Goal: Book appointment/travel/reservation

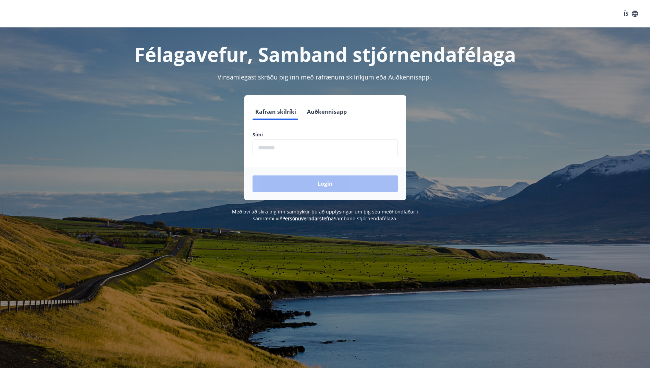
click at [294, 146] on input "phone" at bounding box center [325, 147] width 145 height 17
type input "********"
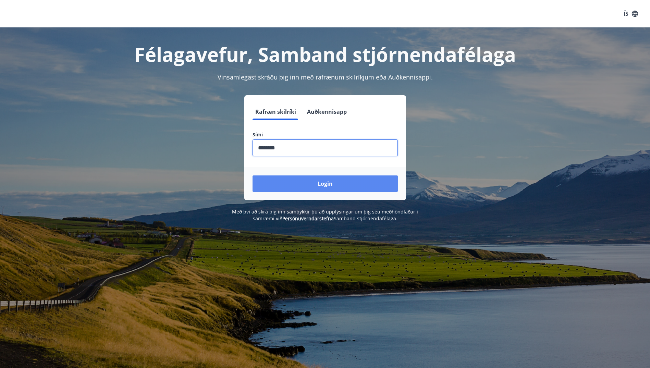
click at [296, 184] on button "Login" at bounding box center [325, 183] width 145 height 16
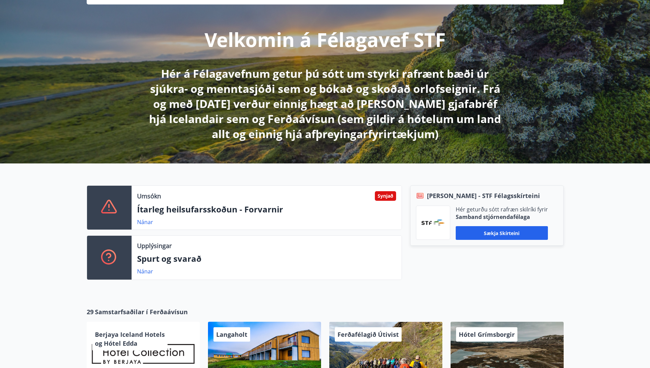
scroll to position [69, 0]
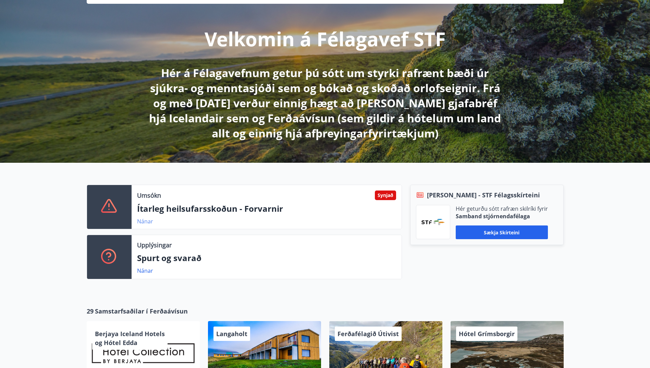
click at [144, 222] on link "Nánar" at bounding box center [145, 222] width 16 height 8
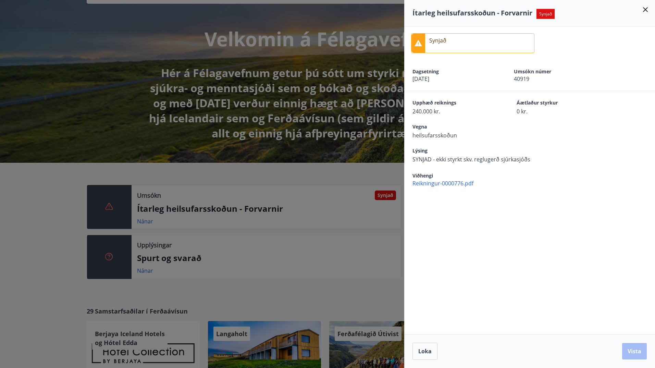
click at [645, 10] on icon at bounding box center [645, 9] width 5 height 5
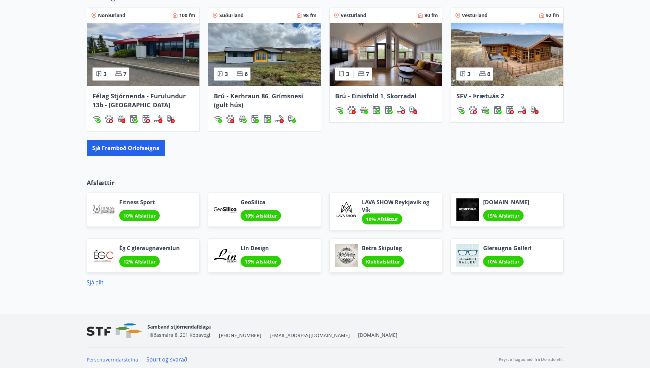
scroll to position [518, 0]
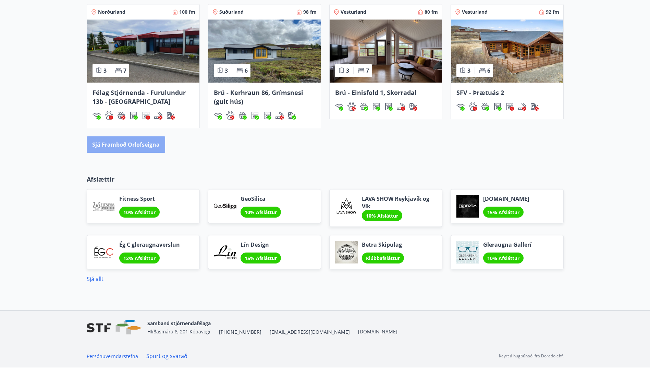
click at [142, 146] on button "Sjá framboð orlofseigna" at bounding box center [126, 144] width 78 height 16
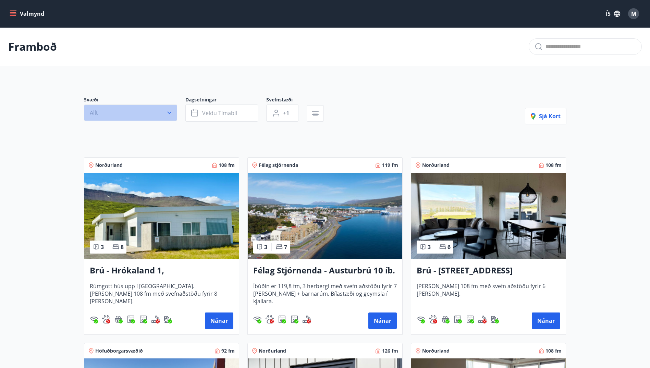
click at [169, 110] on icon "button" at bounding box center [169, 112] width 7 height 7
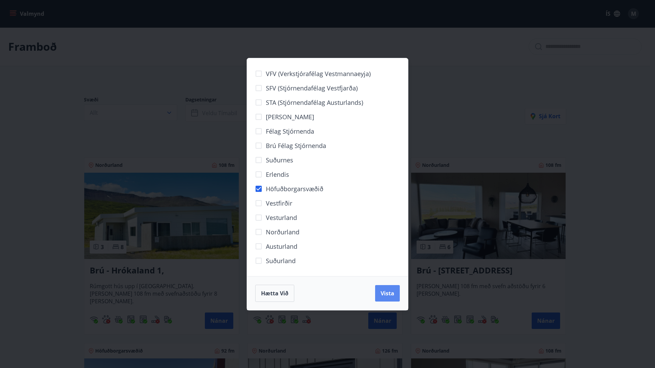
click at [390, 293] on span "Vista" at bounding box center [388, 294] width 14 height 8
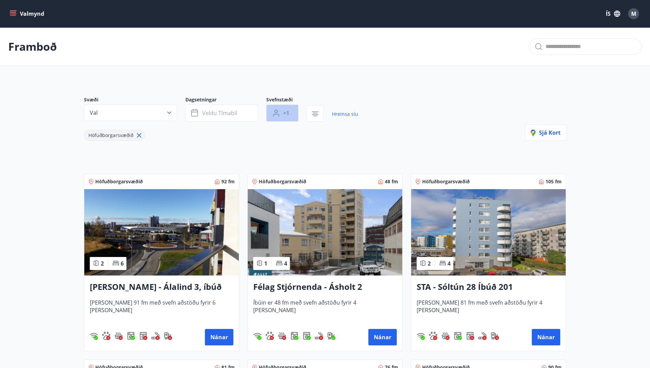
click at [288, 112] on span "+1" at bounding box center [286, 113] width 6 height 8
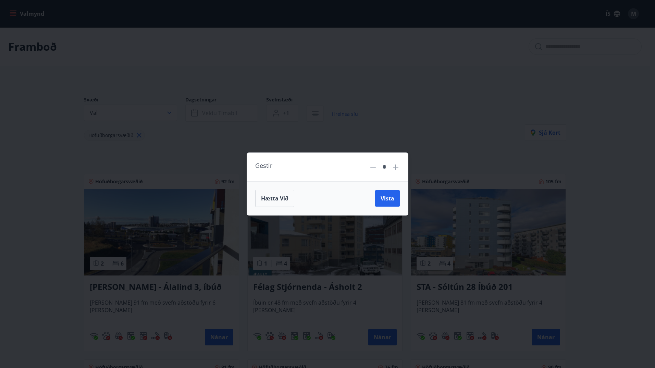
click at [396, 168] on icon at bounding box center [395, 166] width 5 height 5
click at [396, 168] on icon at bounding box center [396, 167] width 8 height 8
type input "*"
click at [390, 197] on span "Vista" at bounding box center [388, 199] width 14 height 8
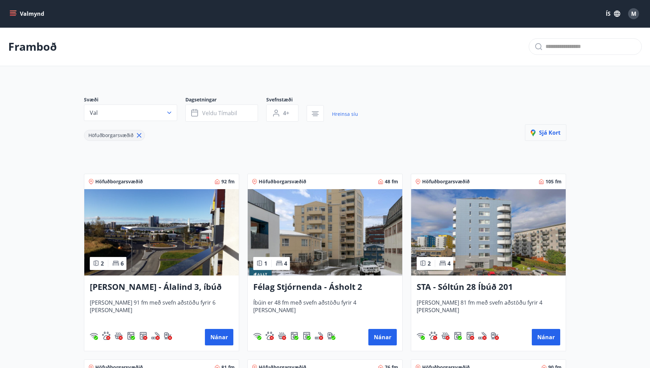
click at [554, 131] on span "Sjá kort" at bounding box center [546, 133] width 30 height 8
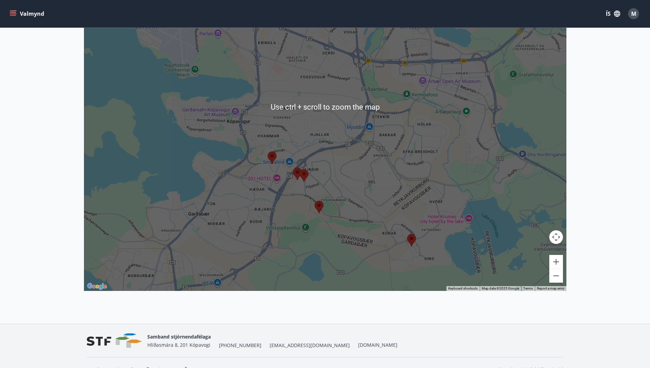
scroll to position [193, 0]
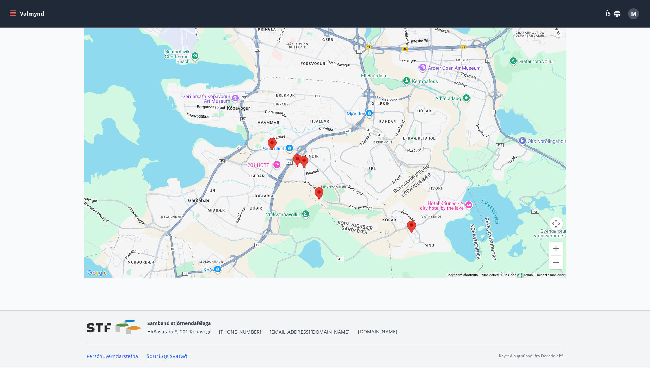
click at [322, 194] on img at bounding box center [319, 193] width 9 height 13
click at [317, 193] on img at bounding box center [319, 193] width 9 height 13
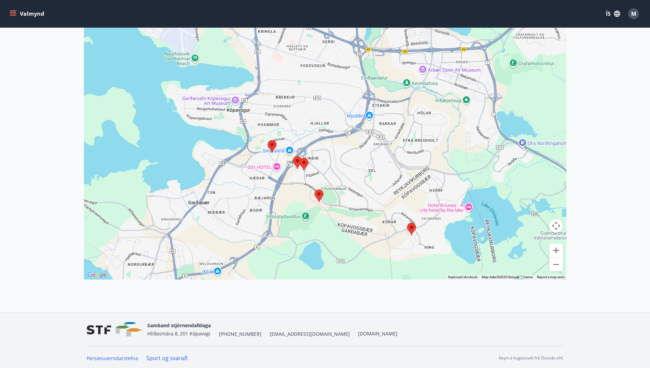
scroll to position [193, 0]
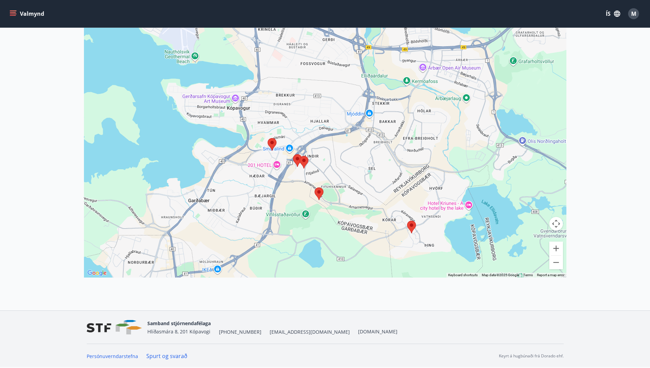
click at [410, 225] on img at bounding box center [411, 227] width 9 height 13
